Goal: Navigation & Orientation: Go to known website

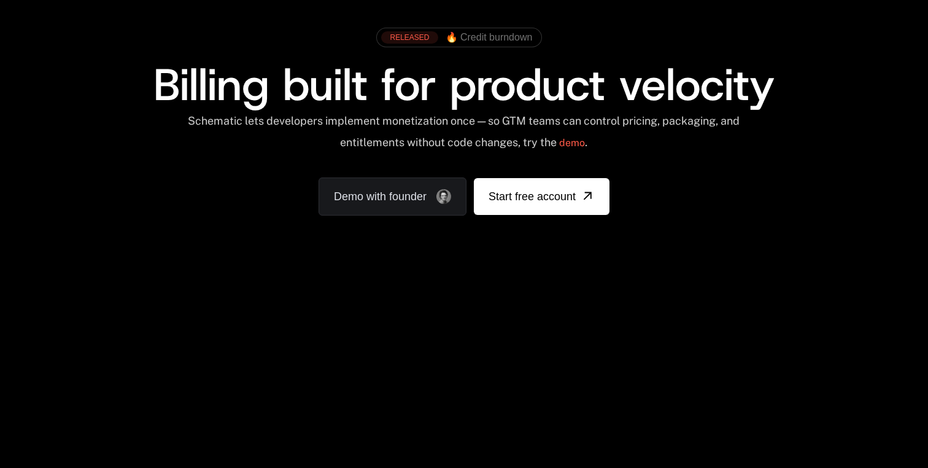
scroll to position [61, 0]
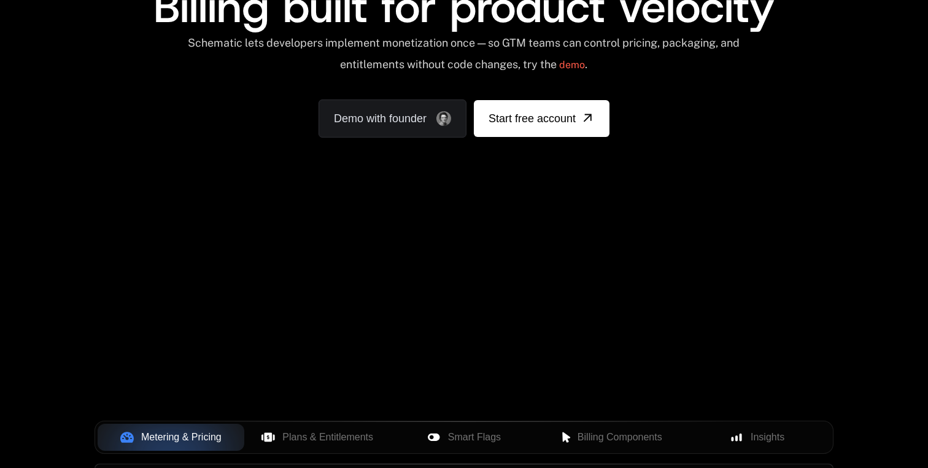
scroll to position [144, 0]
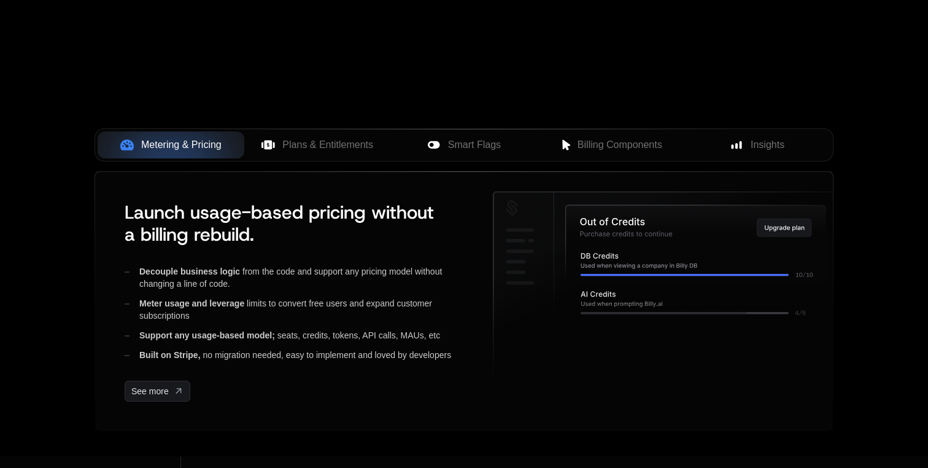
scroll to position [450, 0]
